Goal: Task Accomplishment & Management: Manage account settings

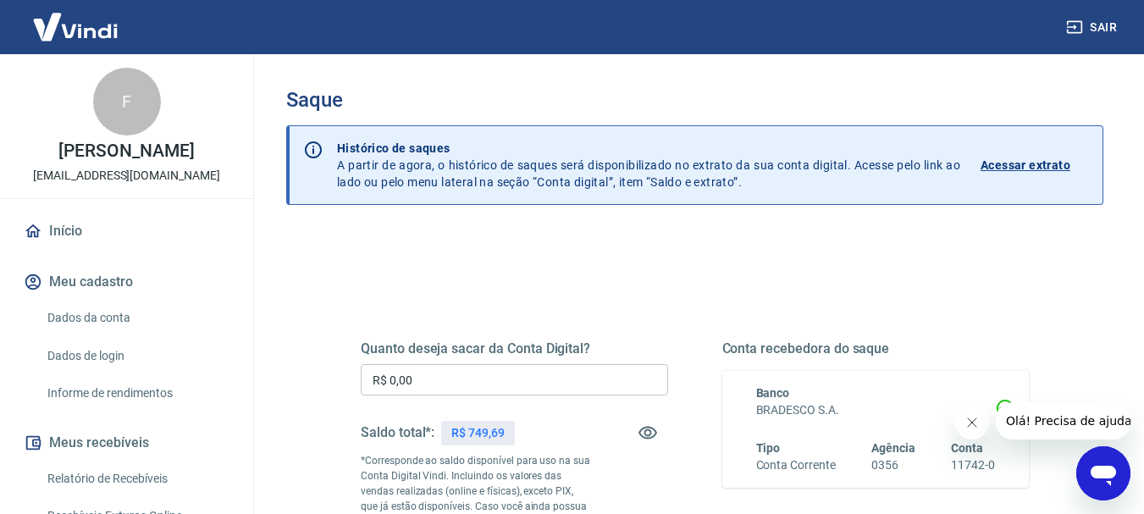
click at [421, 385] on input "R$ 0,00" at bounding box center [514, 379] width 307 height 31
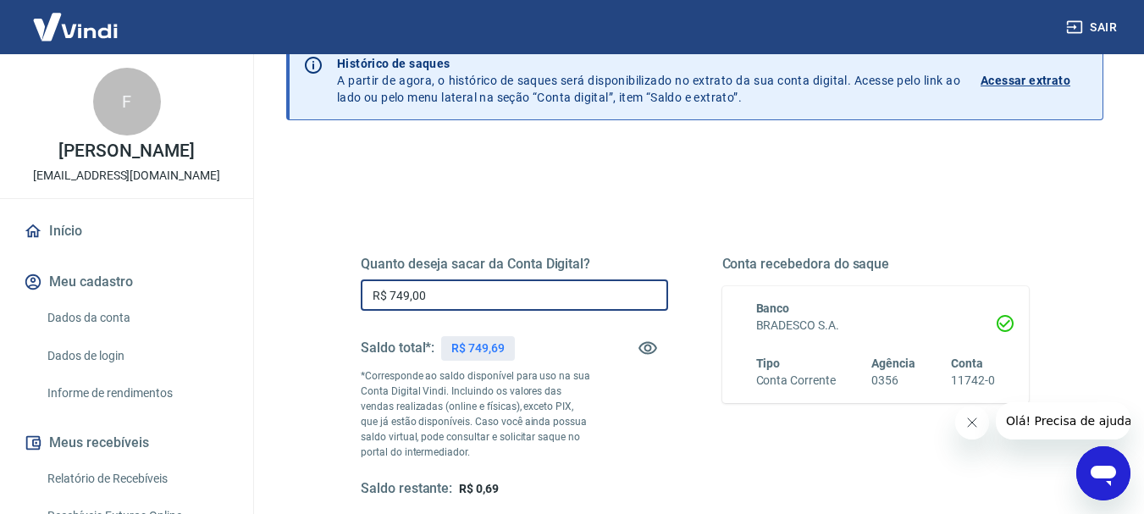
scroll to position [169, 0]
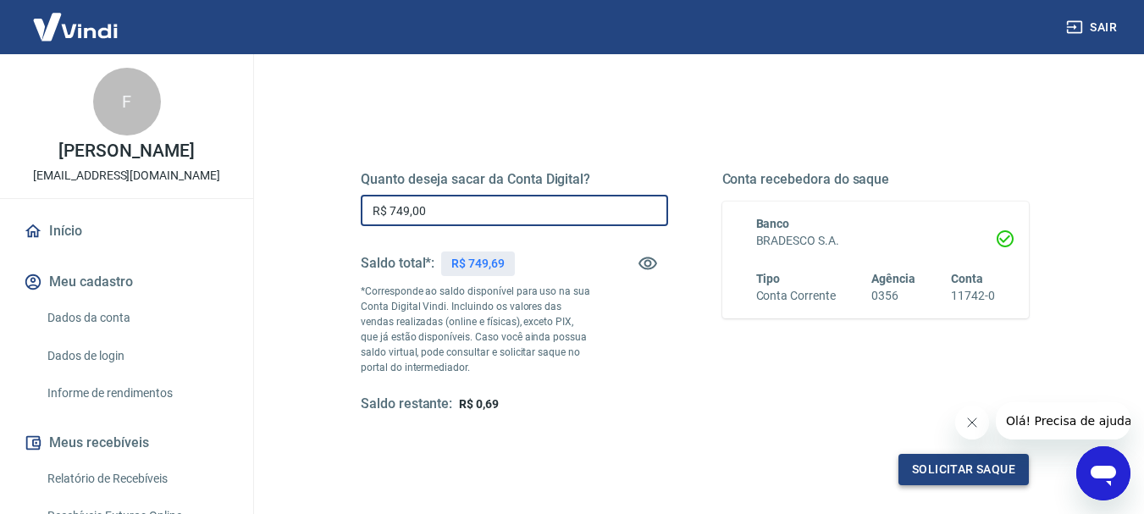
type input "R$ 749,00"
click at [961, 466] on button "Solicitar saque" at bounding box center [964, 469] width 130 height 31
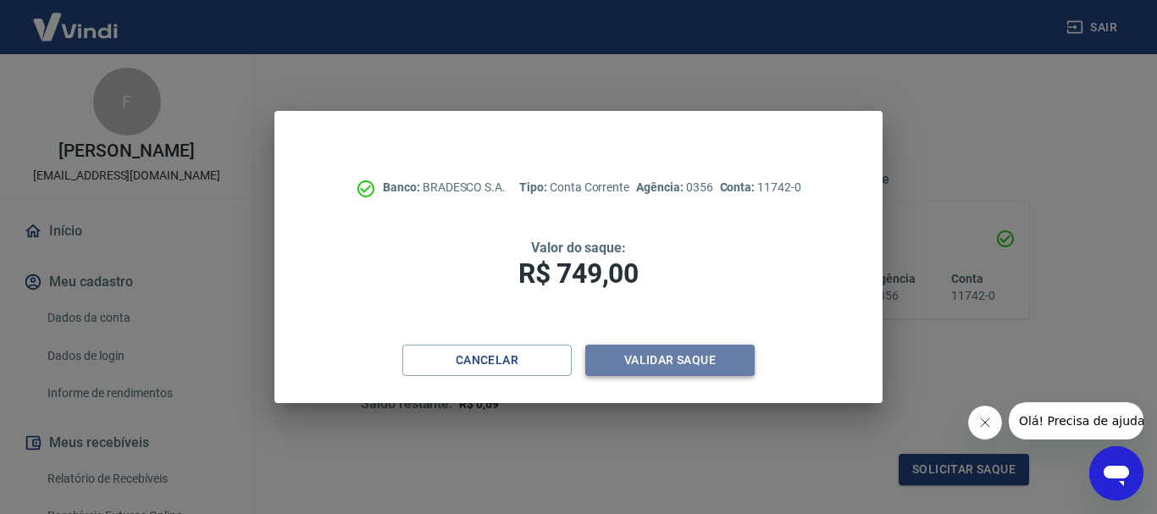
click at [676, 354] on button "Validar saque" at bounding box center [669, 360] width 169 height 31
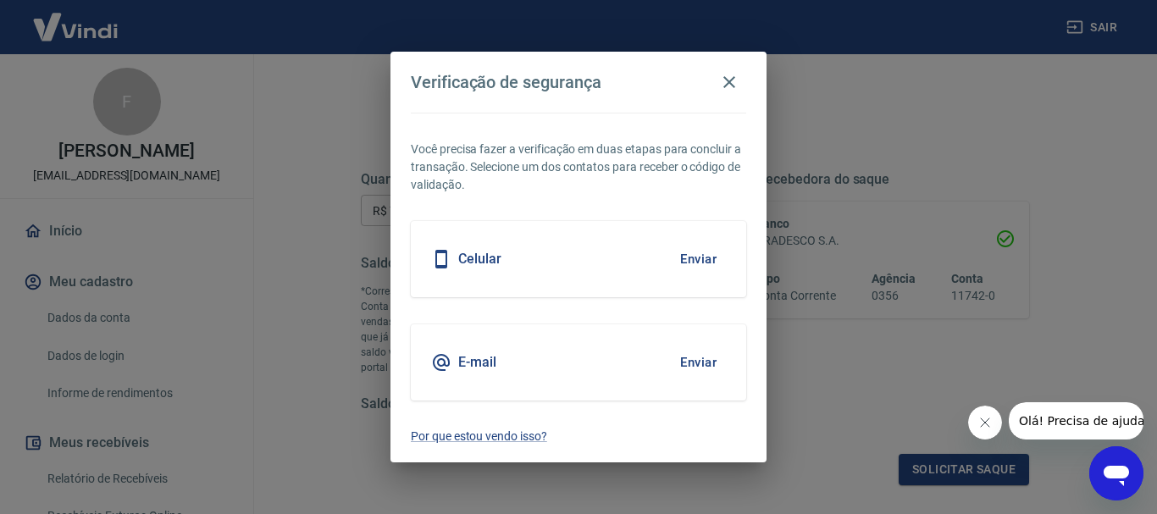
click at [701, 262] on button "Enviar" at bounding box center [698, 259] width 55 height 36
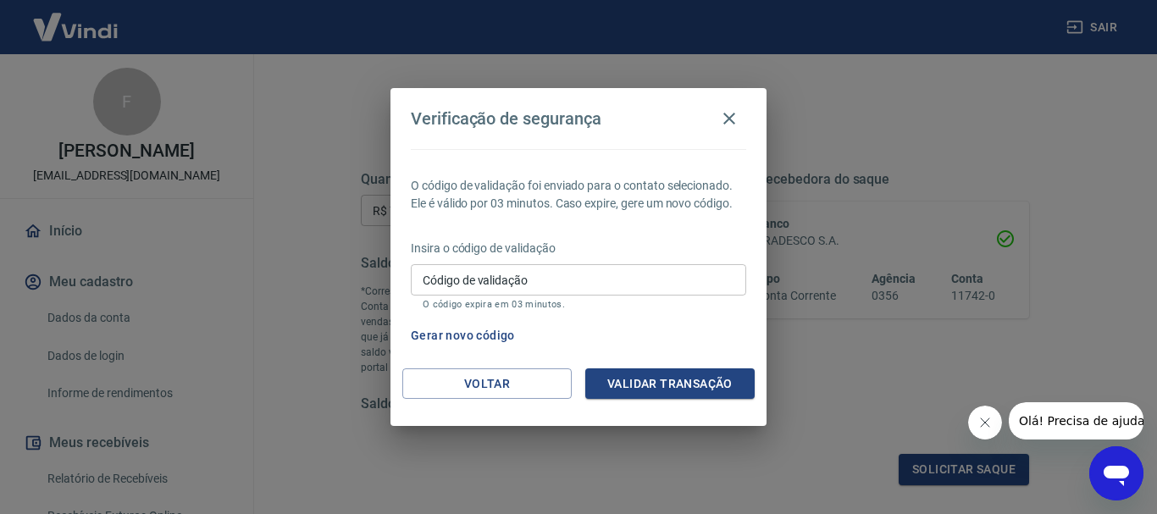
click at [697, 272] on input "Código de validação" at bounding box center [578, 279] width 335 height 31
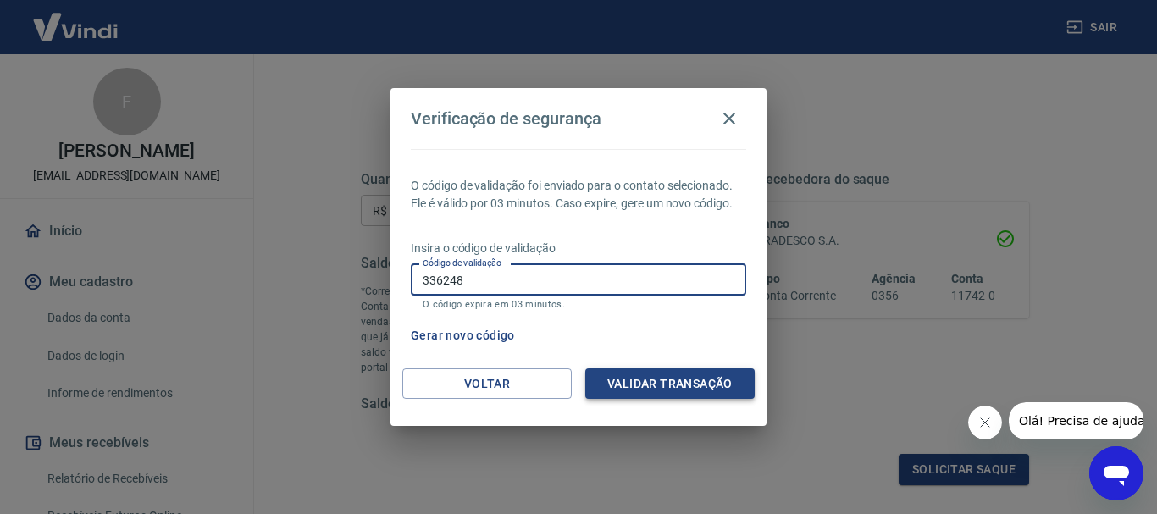
type input "336248"
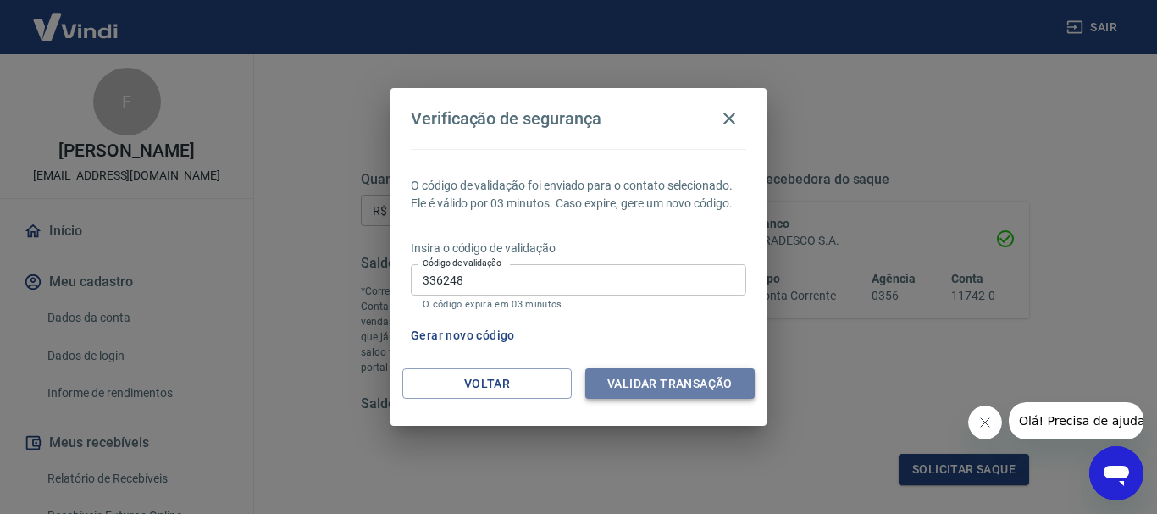
click at [675, 380] on button "Validar transação" at bounding box center [669, 383] width 169 height 31
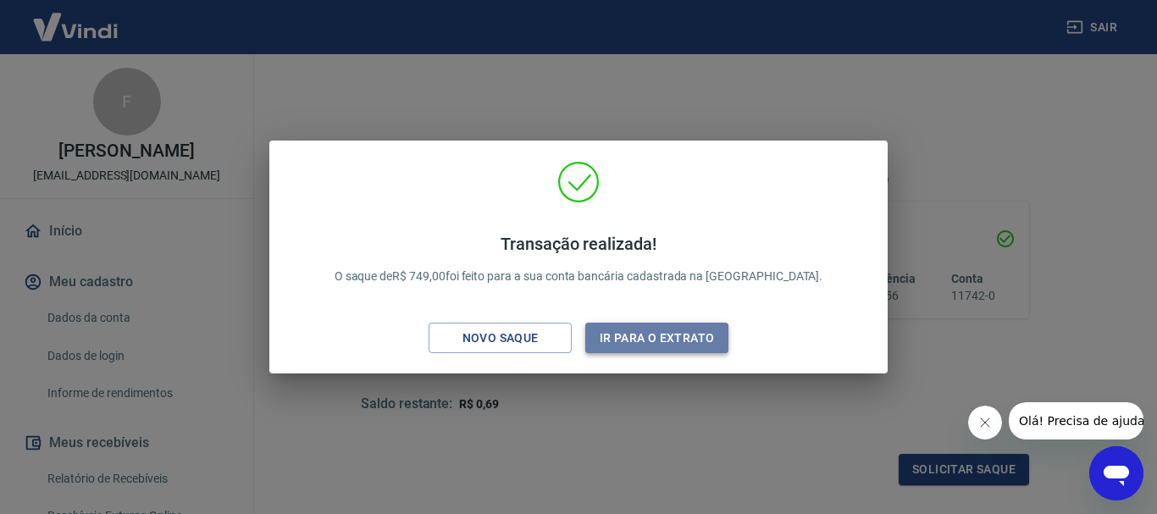
click at [646, 342] on button "Ir para o extrato" at bounding box center [656, 338] width 143 height 31
